Goal: Check status: Check status

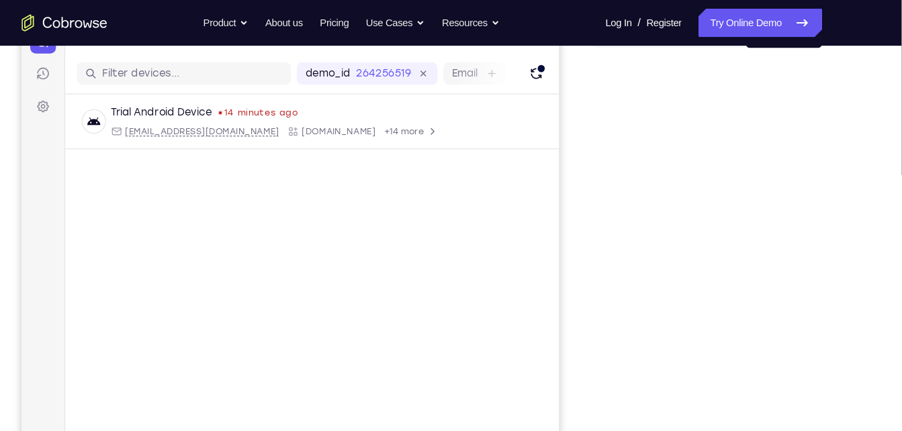
scroll to position [156, 0]
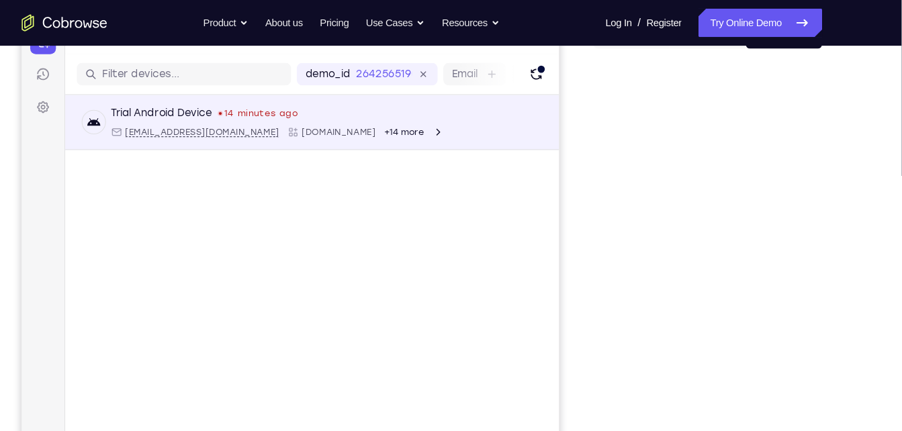
click at [354, 141] on div "Trial Android Device 14 minutes ago [EMAIL_ADDRESS][DOMAIN_NAME] [DOMAIN_NAME] …" at bounding box center [294, 116] width 464 height 52
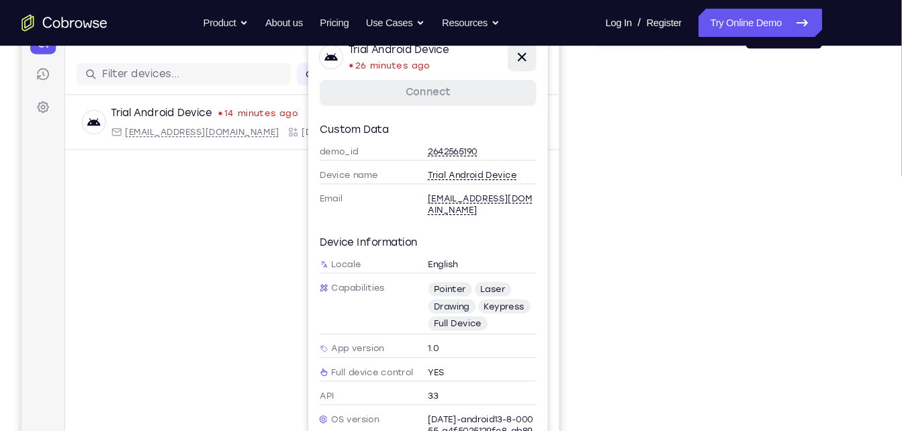
click at [489, 56] on icon at bounding box center [491, 54] width 8 height 8
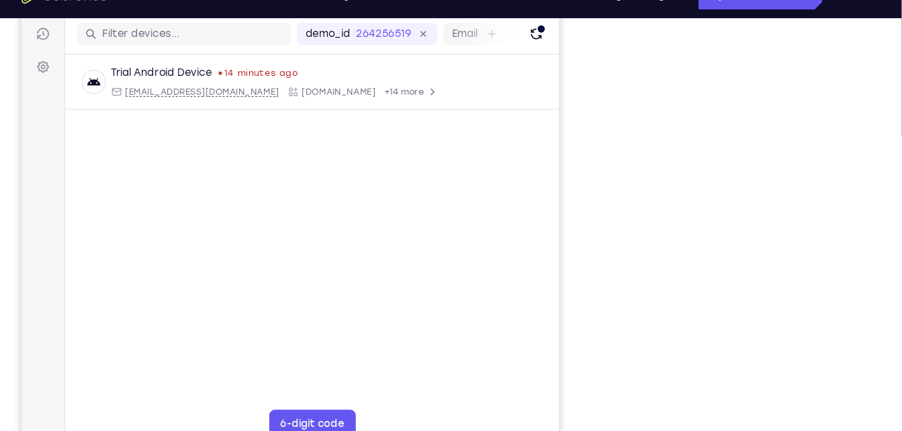
scroll to position [171, 0]
click at [510, 27] on div "Refresh" at bounding box center [508, 23] width 9 height 9
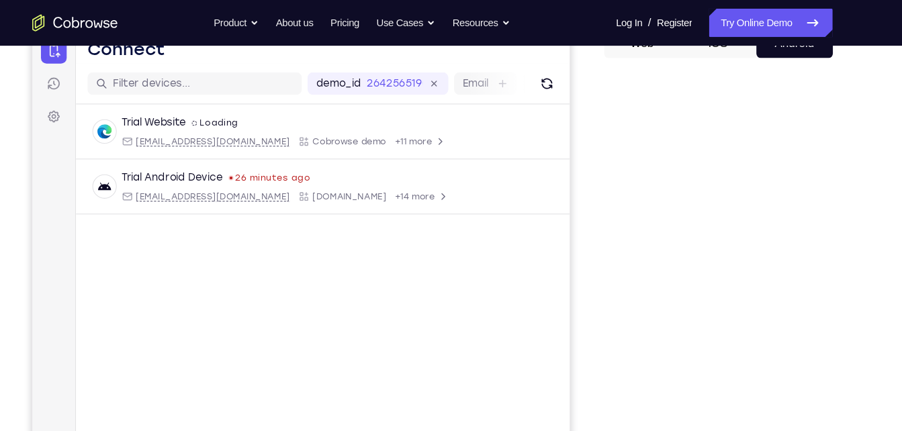
scroll to position [146, 0]
click at [513, 83] on icon "Refresh" at bounding box center [515, 81] width 16 height 16
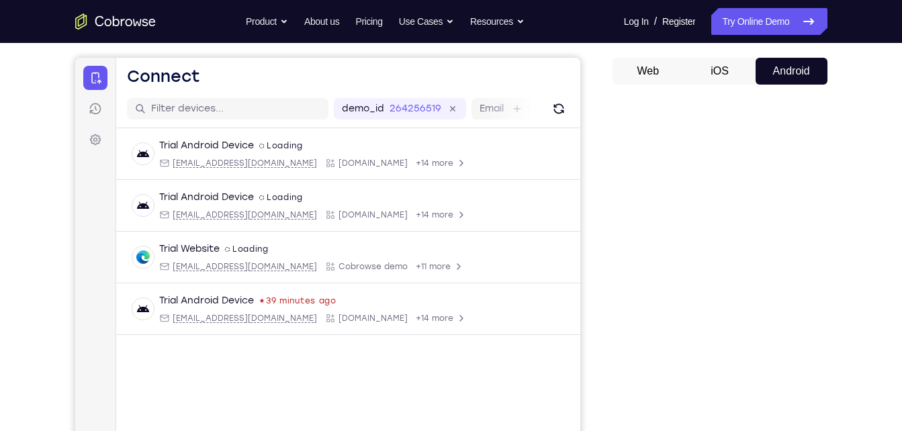
scroll to position [117, 0]
click at [560, 107] on icon "Refresh" at bounding box center [557, 108] width 15 height 15
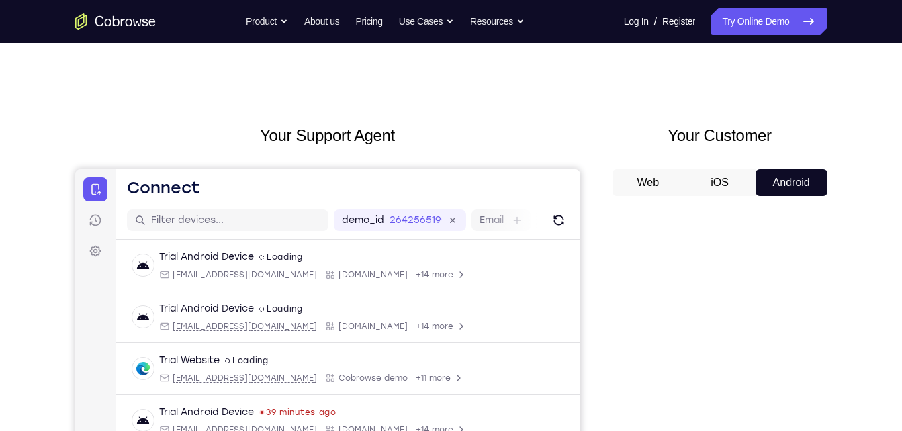
scroll to position [0, 0]
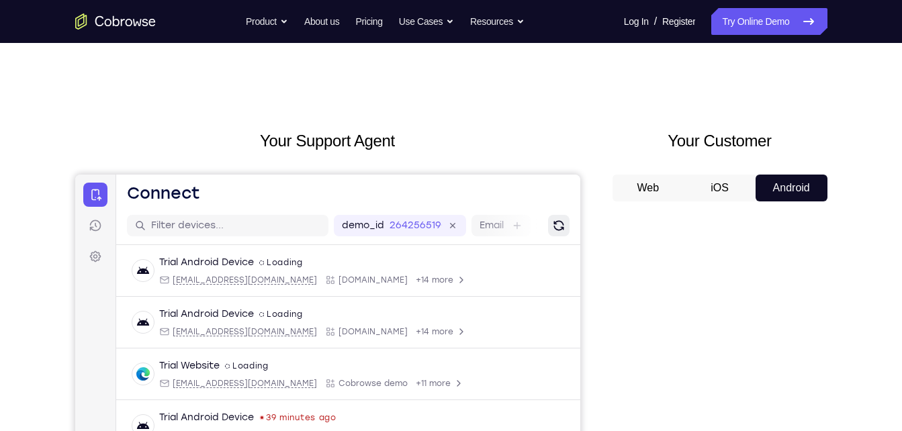
click at [553, 222] on icon "Refresh" at bounding box center [557, 225] width 13 height 13
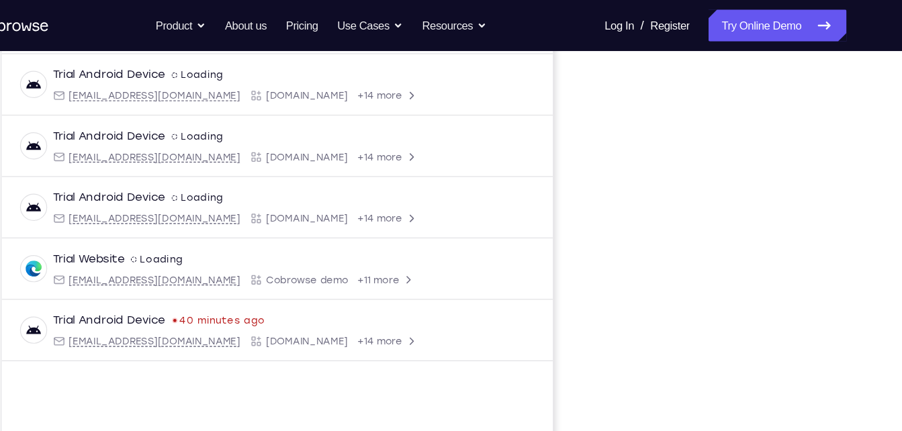
scroll to position [199, 0]
